Goal: Browse casually: Explore the website without a specific task or goal

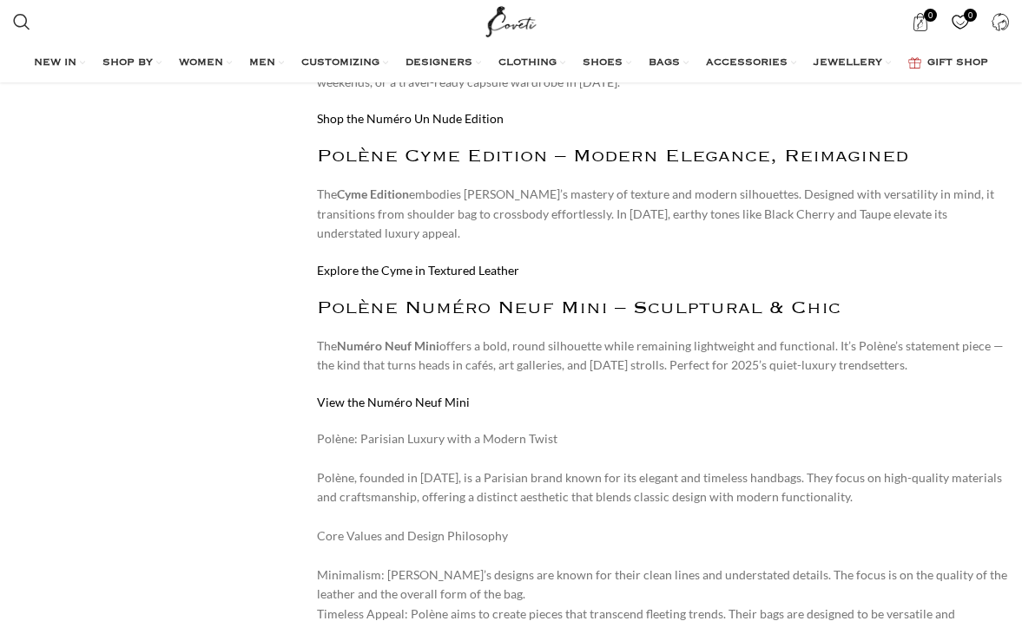
scroll to position [7299, 0]
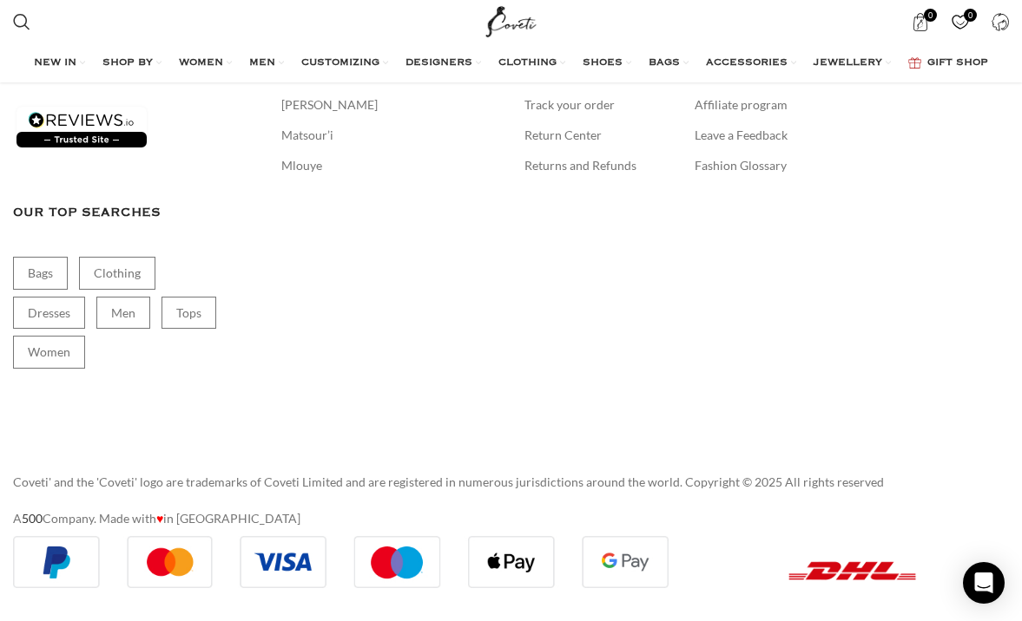
scroll to position [37258, 0]
